Goal: Navigation & Orientation: Find specific page/section

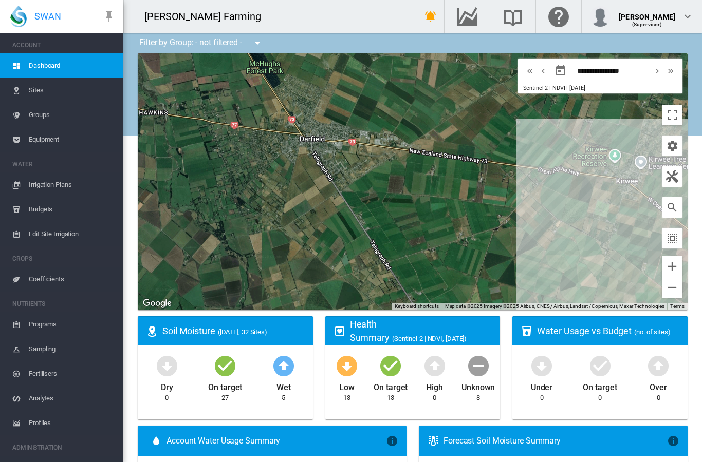
click at [37, 93] on span "Sites" at bounding box center [72, 90] width 86 height 25
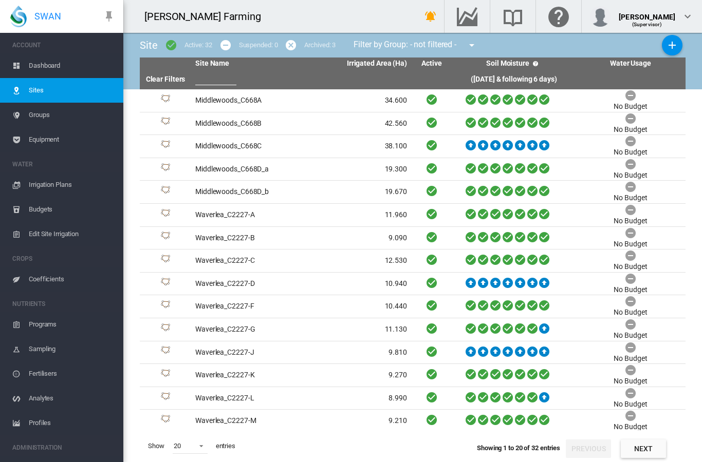
click at [46, 184] on span "Irrigation Plans" at bounding box center [72, 185] width 86 height 25
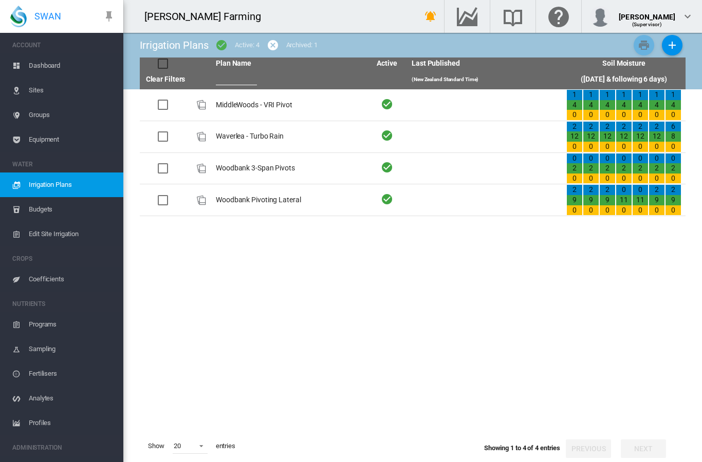
click at [38, 212] on span "Budgets" at bounding box center [72, 209] width 86 height 25
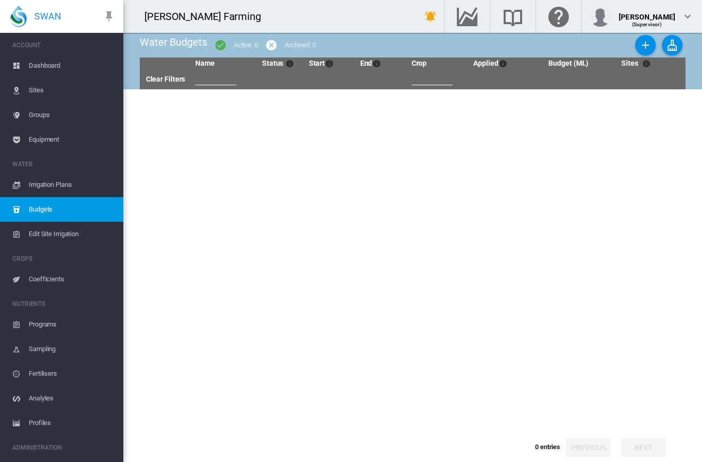
click at [40, 65] on span "Dashboard" at bounding box center [72, 65] width 86 height 25
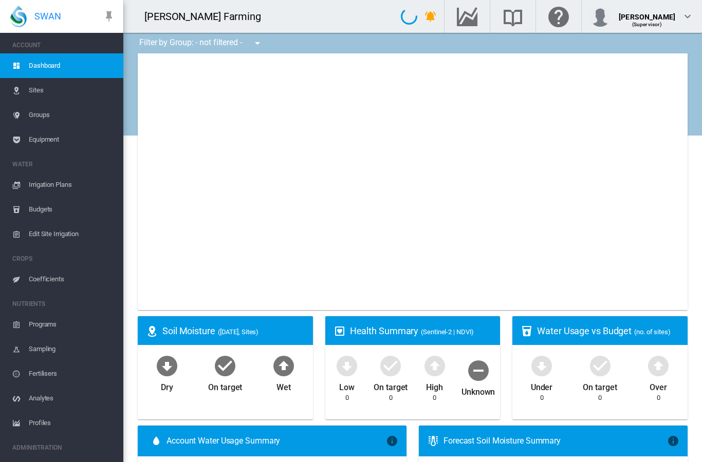
type input "**********"
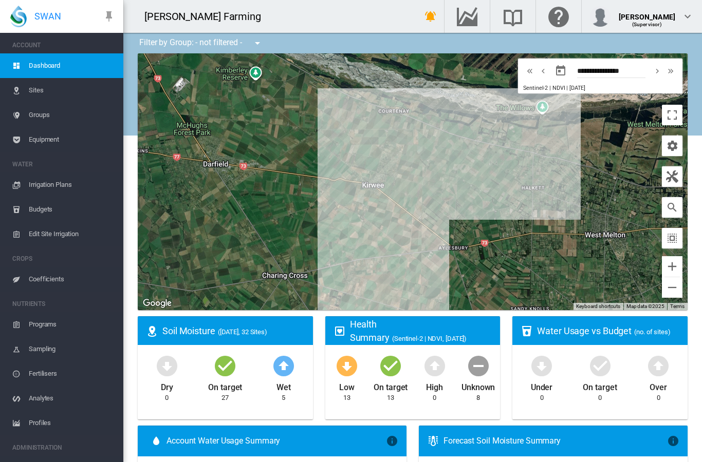
drag, startPoint x: 472, startPoint y: 253, endPoint x: 304, endPoint y: 220, distance: 171.7
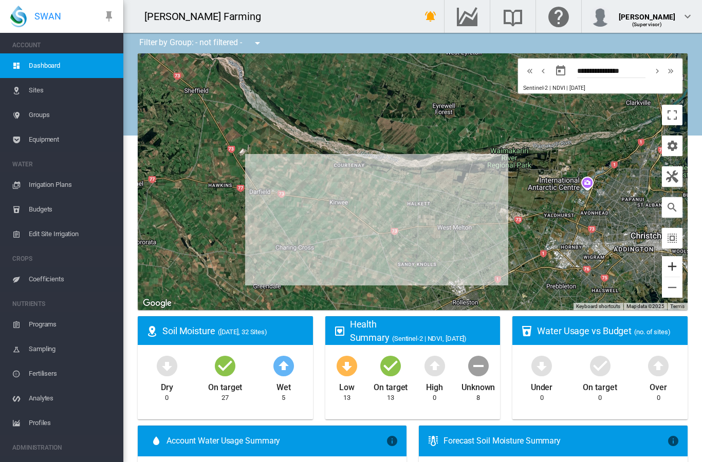
click at [669, 264] on button "Zoom in" at bounding box center [672, 266] width 21 height 21
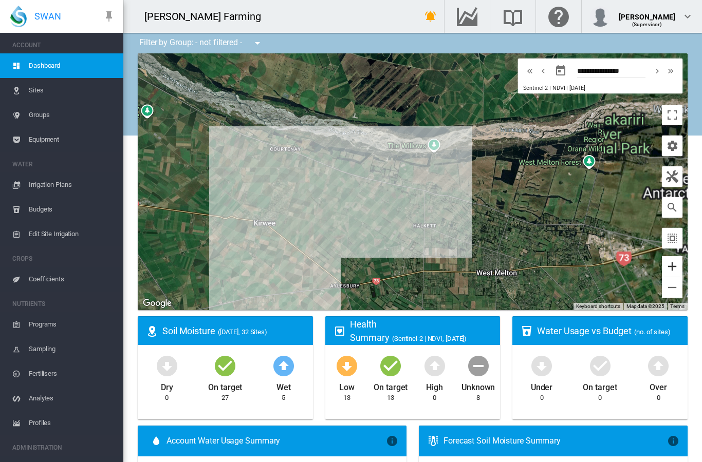
click at [669, 264] on button "Zoom in" at bounding box center [672, 266] width 21 height 21
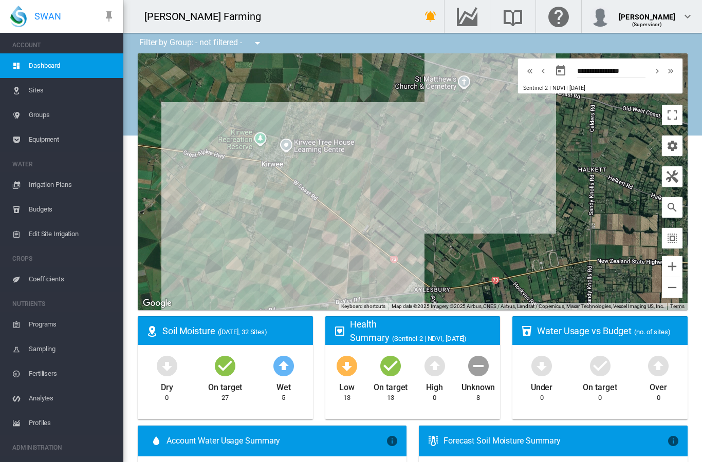
drag, startPoint x: 402, startPoint y: 226, endPoint x: 560, endPoint y: 126, distance: 187.0
click at [560, 126] on div at bounding box center [413, 181] width 550 height 257
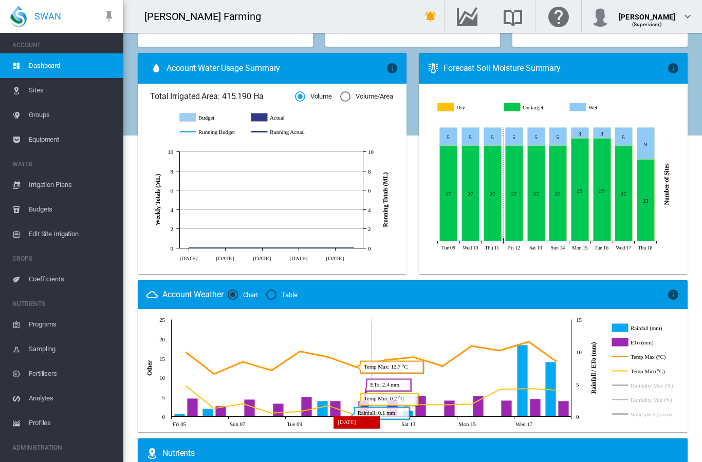
scroll to position [370, 0]
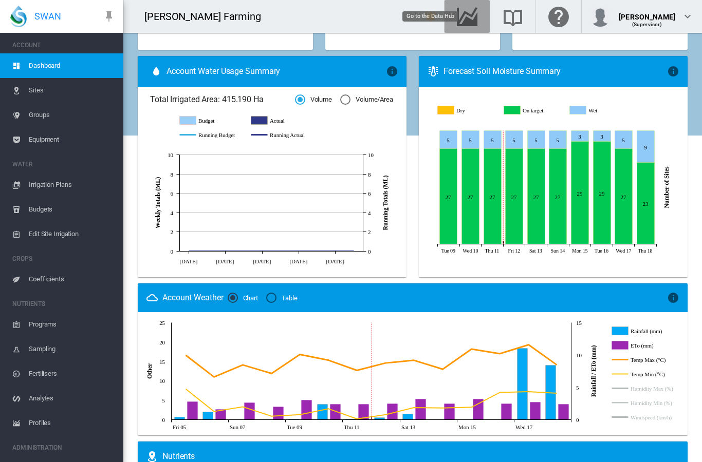
click at [479, 14] on md-icon "Go to the Data Hub" at bounding box center [467, 16] width 25 height 12
